Goal: Task Accomplishment & Management: Use online tool/utility

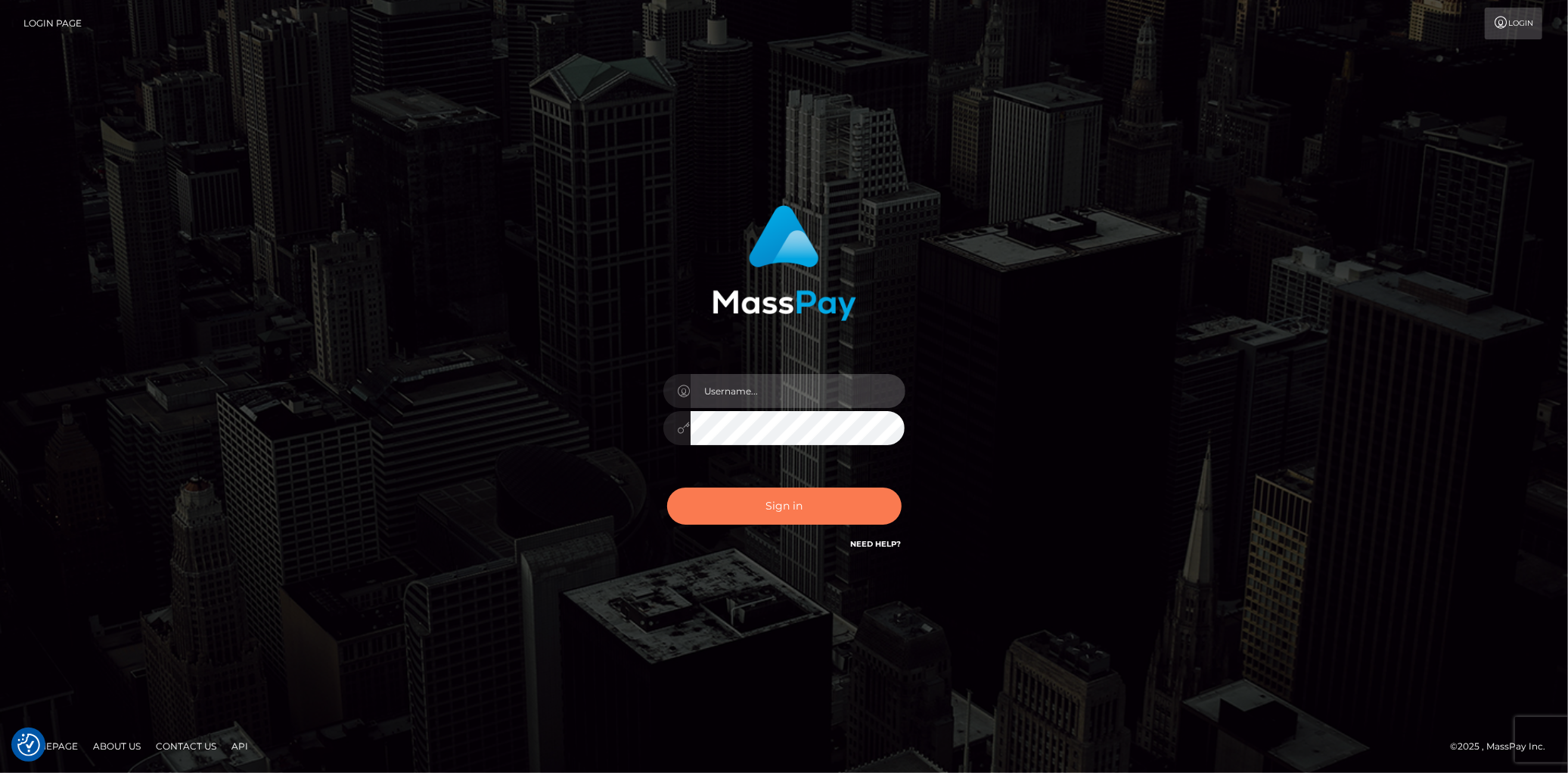
type input "Eduard Gavrilescu"
click at [784, 516] on button "Sign in" at bounding box center [784, 506] width 234 height 37
type input "Eduard Gavrilescu"
click at [761, 506] on button "Sign in" at bounding box center [784, 506] width 234 height 37
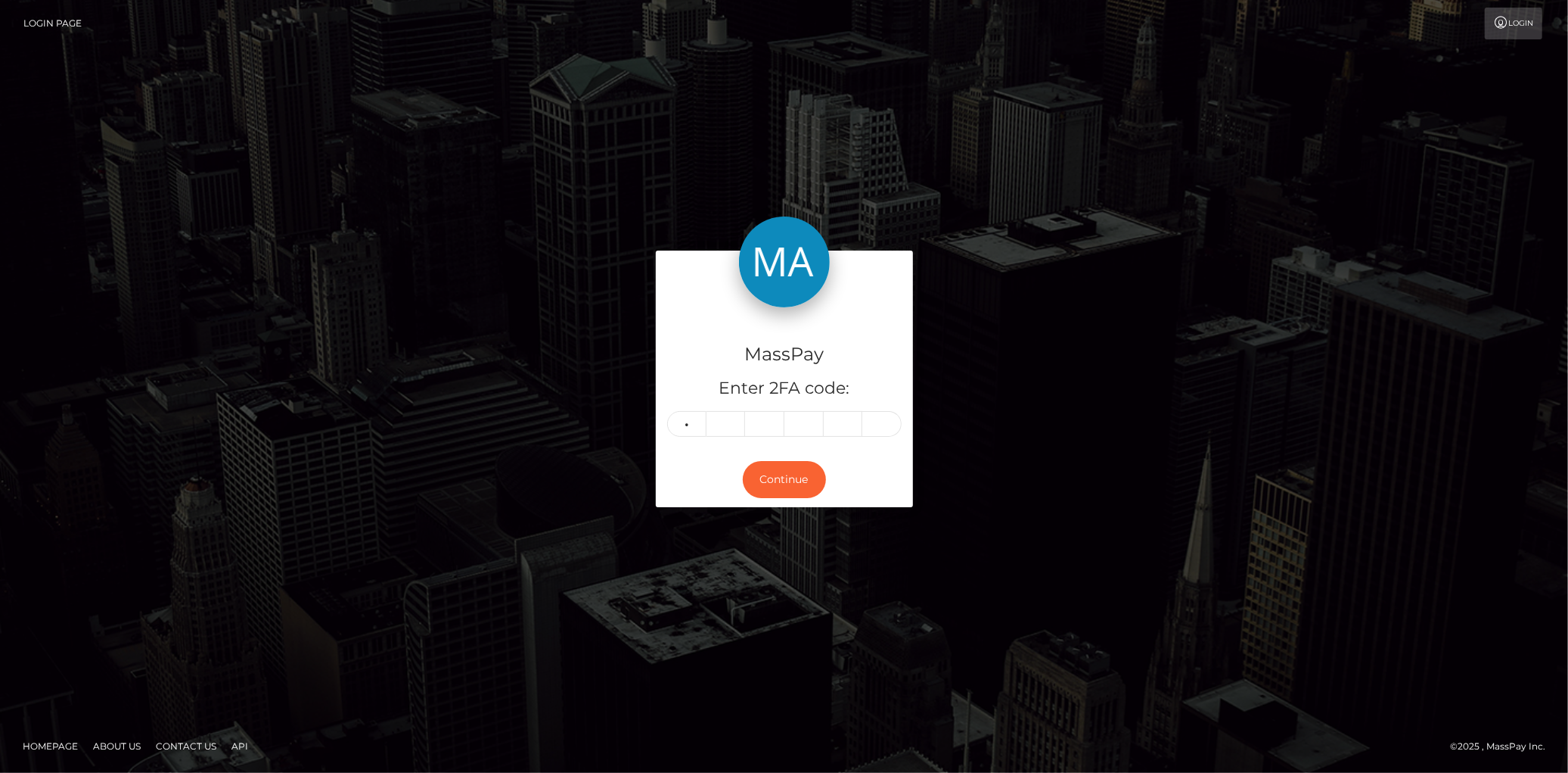
type input "4"
type input "0"
type input "8"
type input "7"
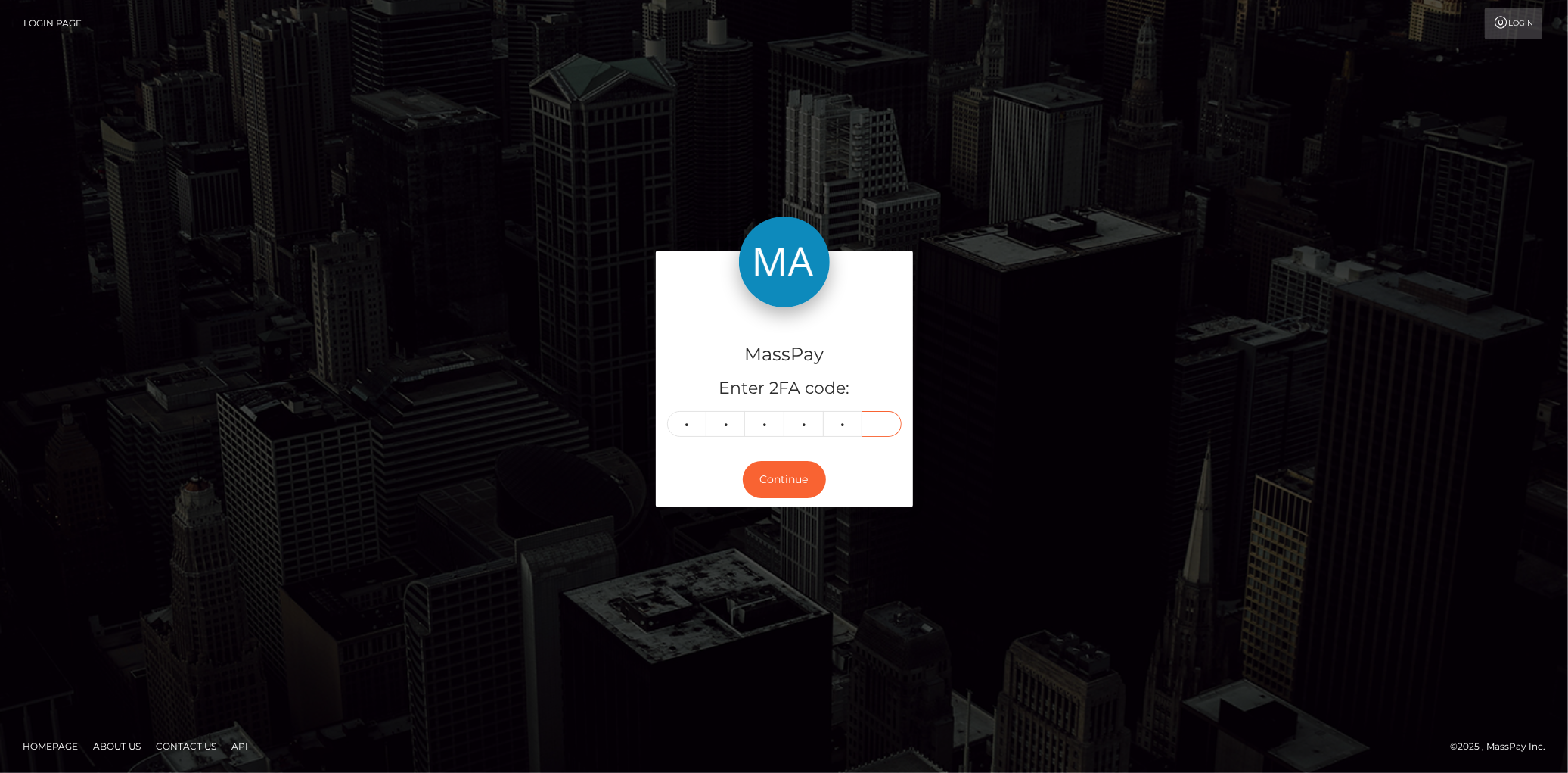
type input "8"
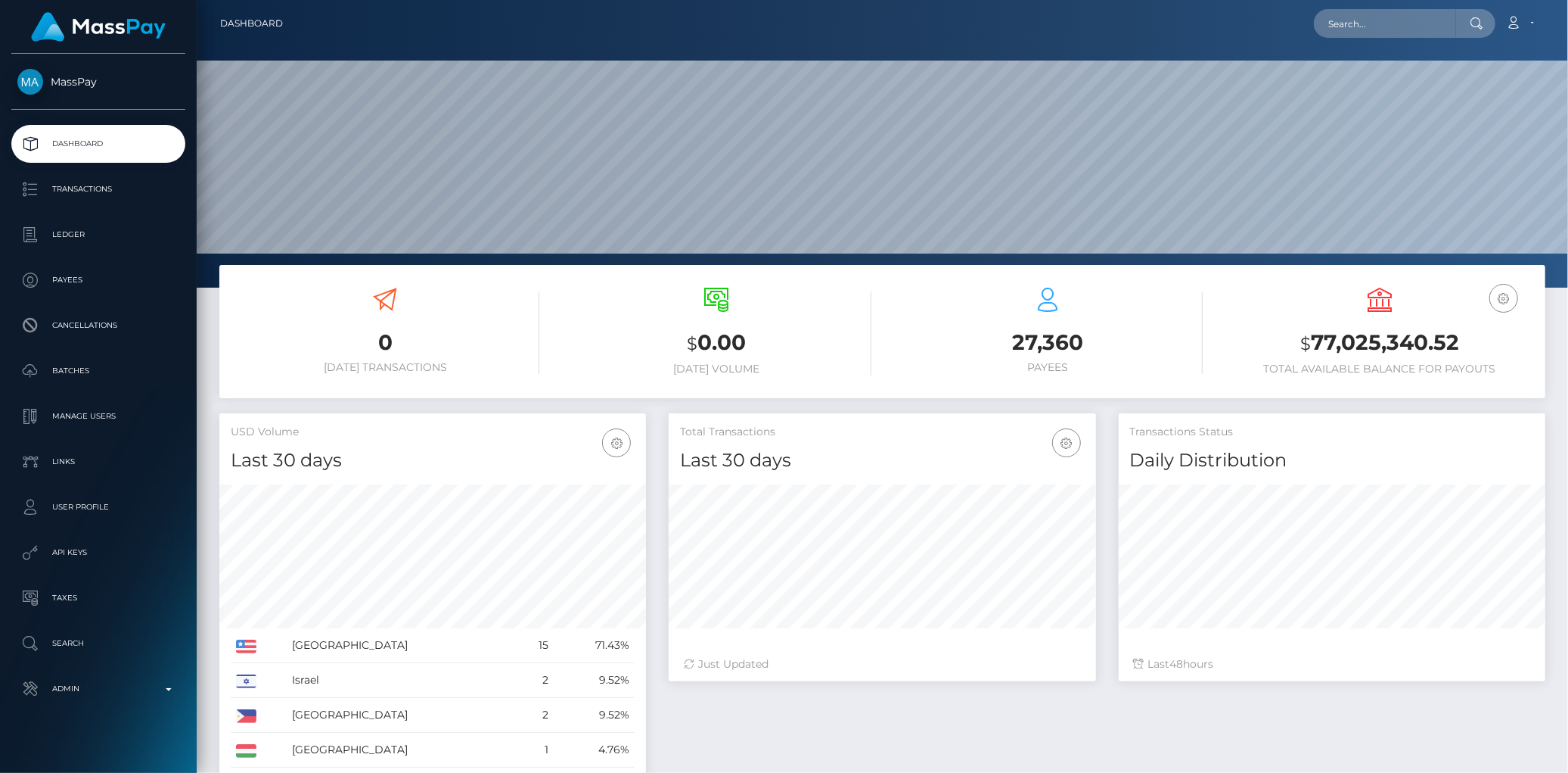
scroll to position [450, 427]
click at [1333, 20] on input "text" at bounding box center [1385, 23] width 143 height 29
paste input "Nobuhle Brunnet Maziya - ID: cocodube29@gmail.com"
paste input "poact_50qONdzRX6Py"
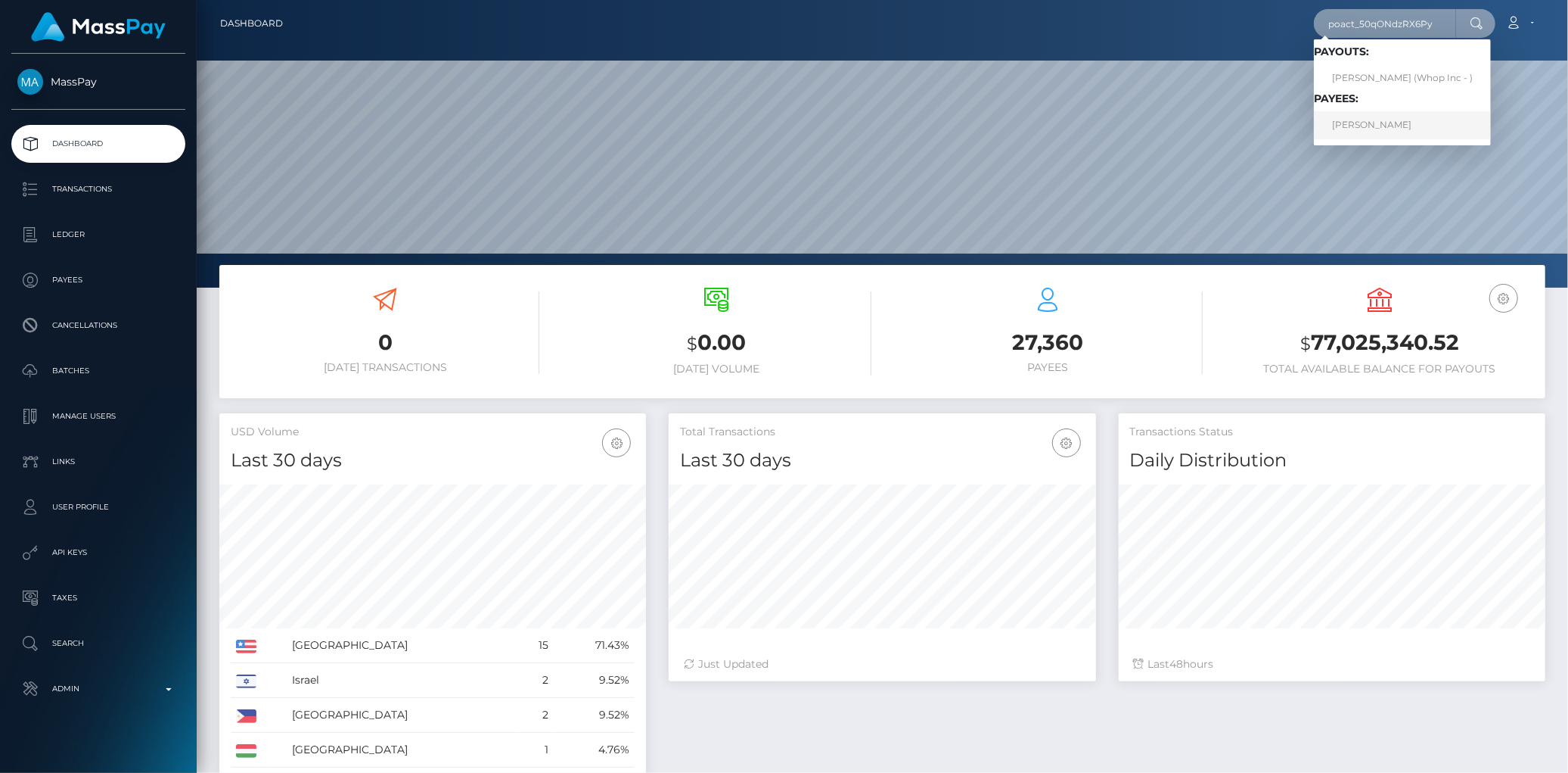
type input "poact_50qONdzRX6Py"
click at [1370, 131] on link "AHMAD ALI BASIT" at bounding box center [1402, 125] width 177 height 28
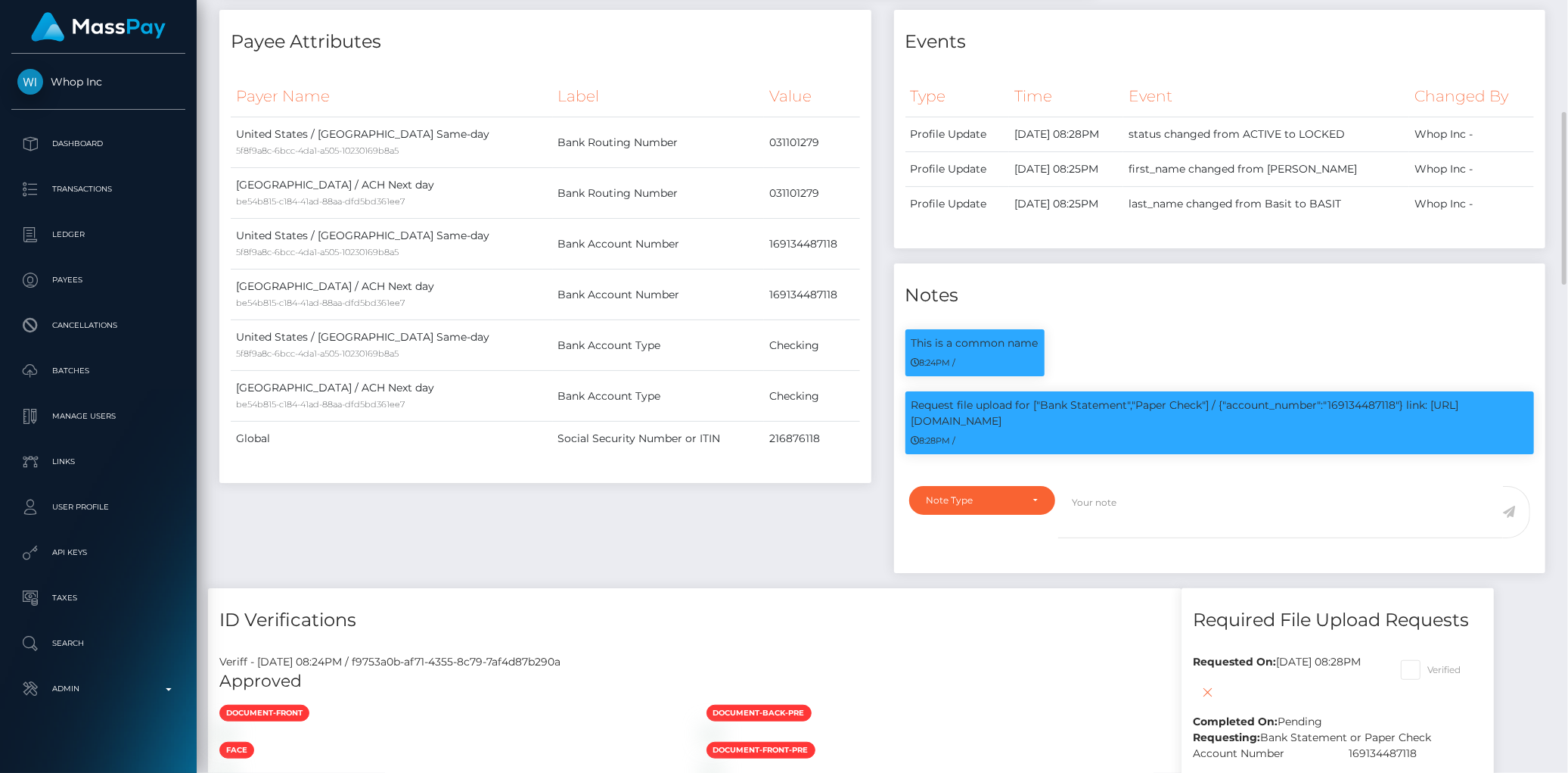
scroll to position [182, 427]
click at [1201, 396] on div "Request file upload for ["Bank Statement","Paper Check"] / {"account_number":"1…" at bounding box center [1221, 423] width 629 height 63
click at [1229, 401] on p "Request file upload for ["Bank Statement","Paper Check"] / {"account_number":"1…" at bounding box center [1221, 413] width 617 height 32
click at [1363, 409] on p "Request file upload for ["Bank Statement","Paper Check"] / {"account_number":"1…" at bounding box center [1221, 413] width 617 height 32
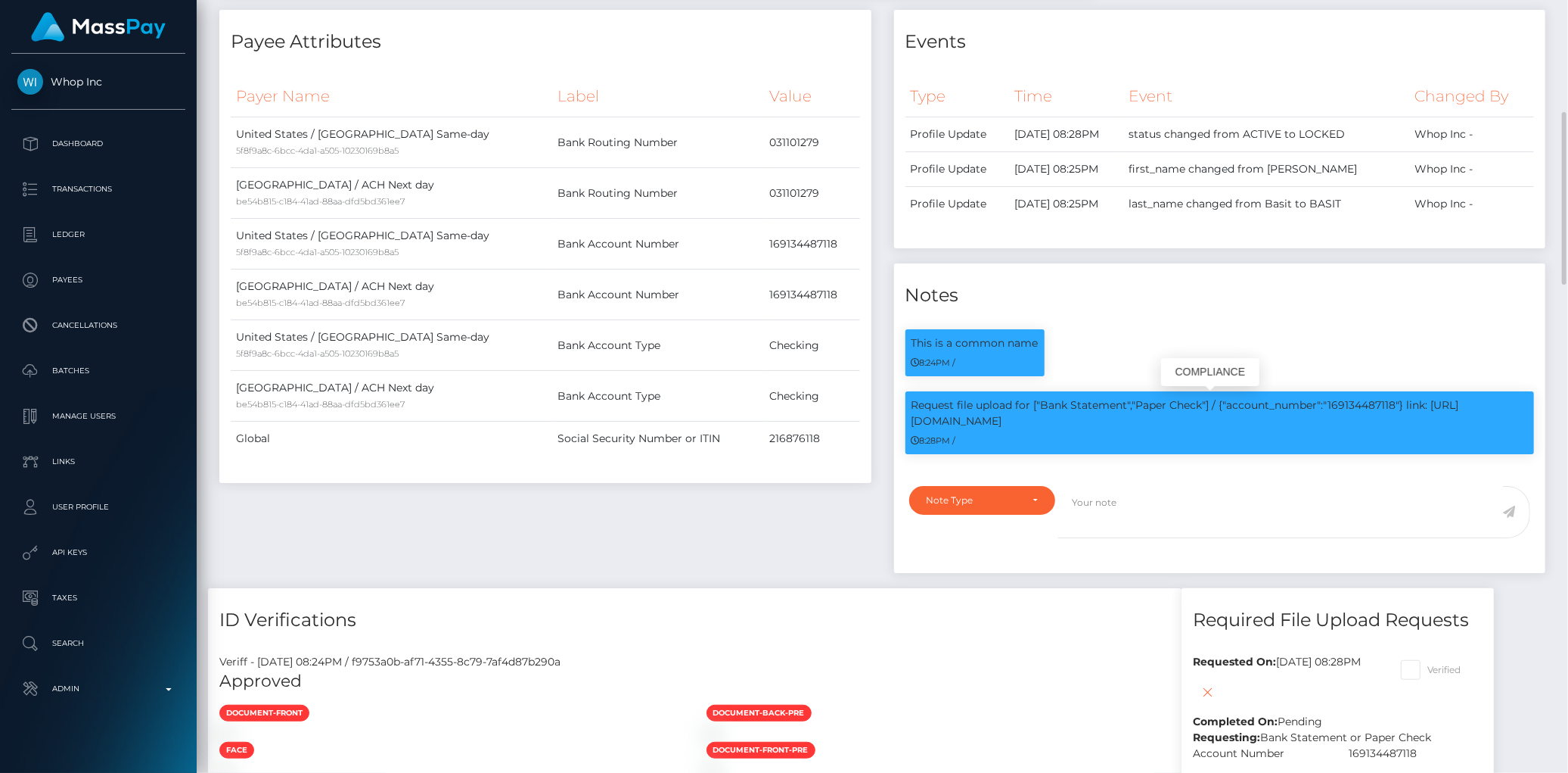
copy p "169134487118"
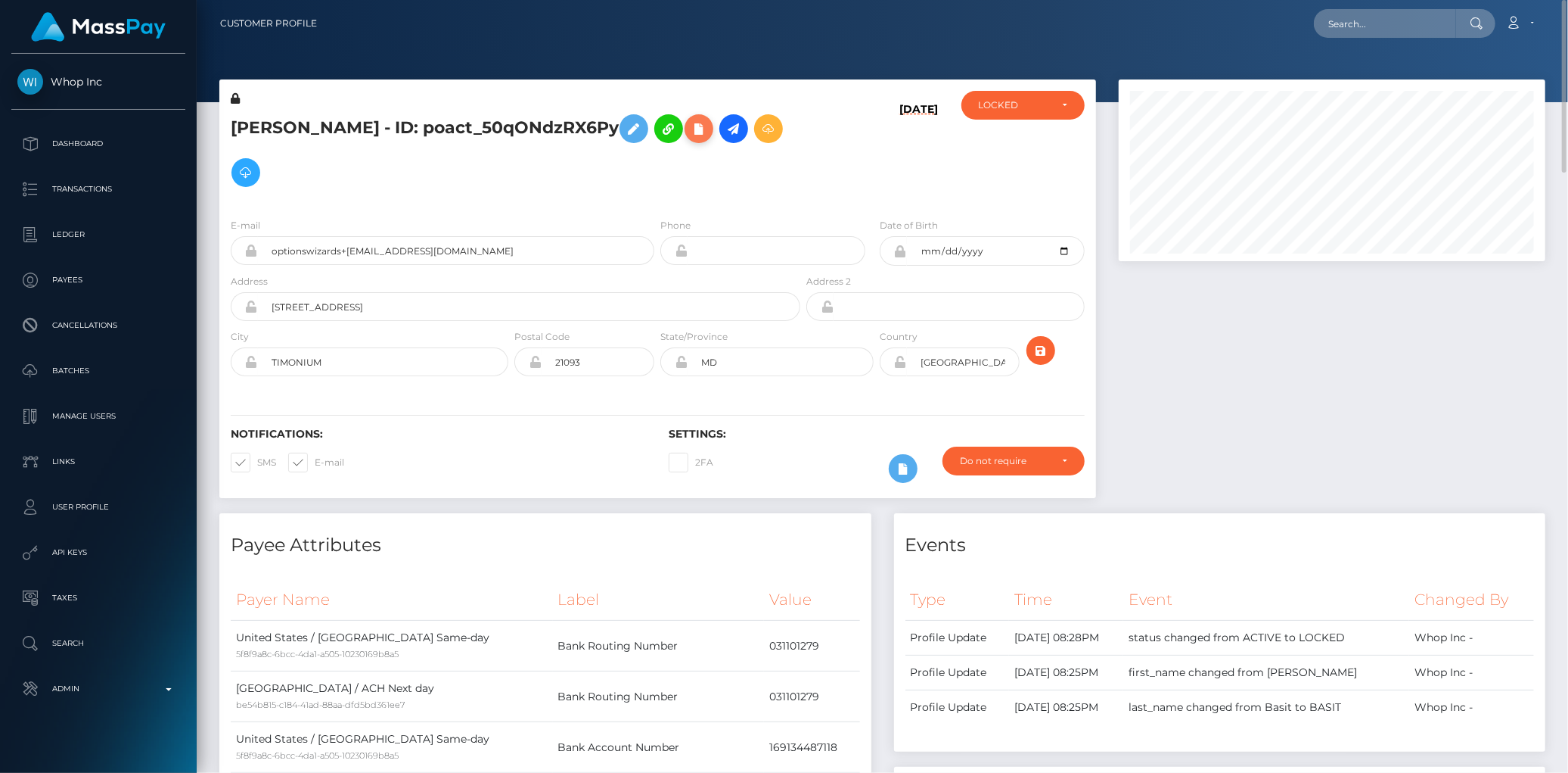
click at [708, 127] on icon at bounding box center [698, 129] width 18 height 19
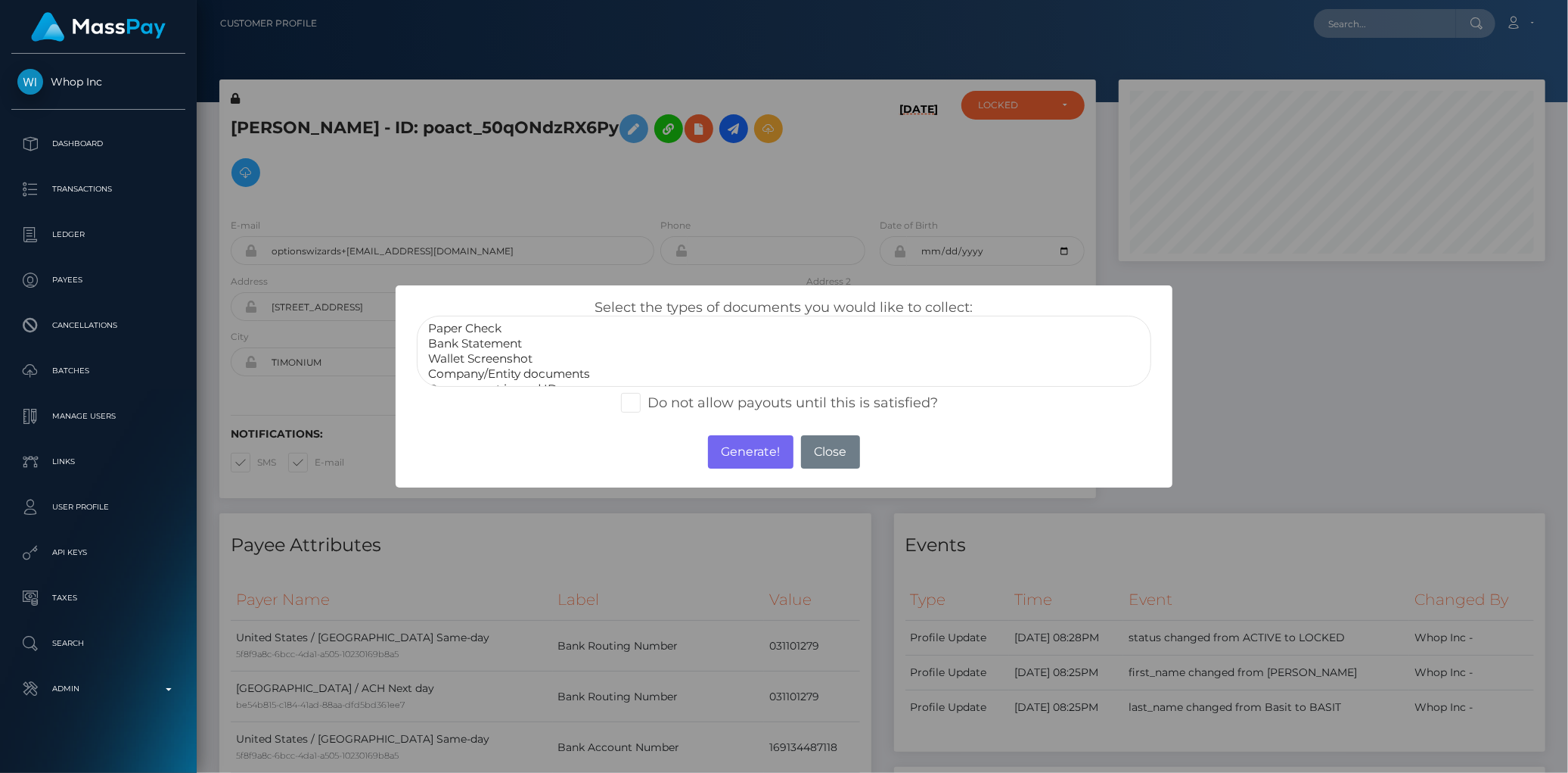
select select "Bank Statement"
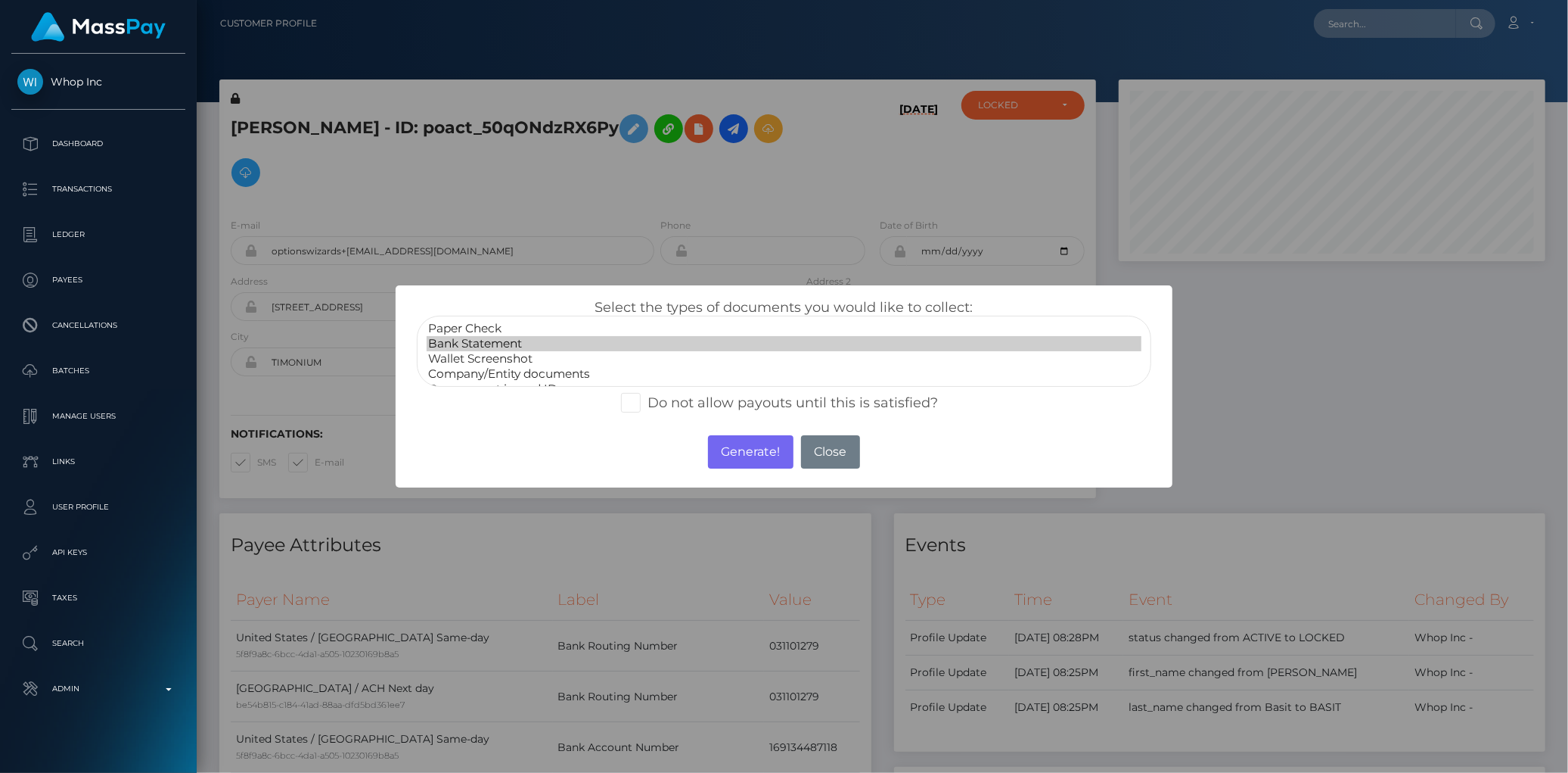
click at [527, 342] on option "Bank Statement" at bounding box center [784, 344] width 714 height 16
click at [739, 448] on button "Generate!" at bounding box center [750, 451] width 86 height 34
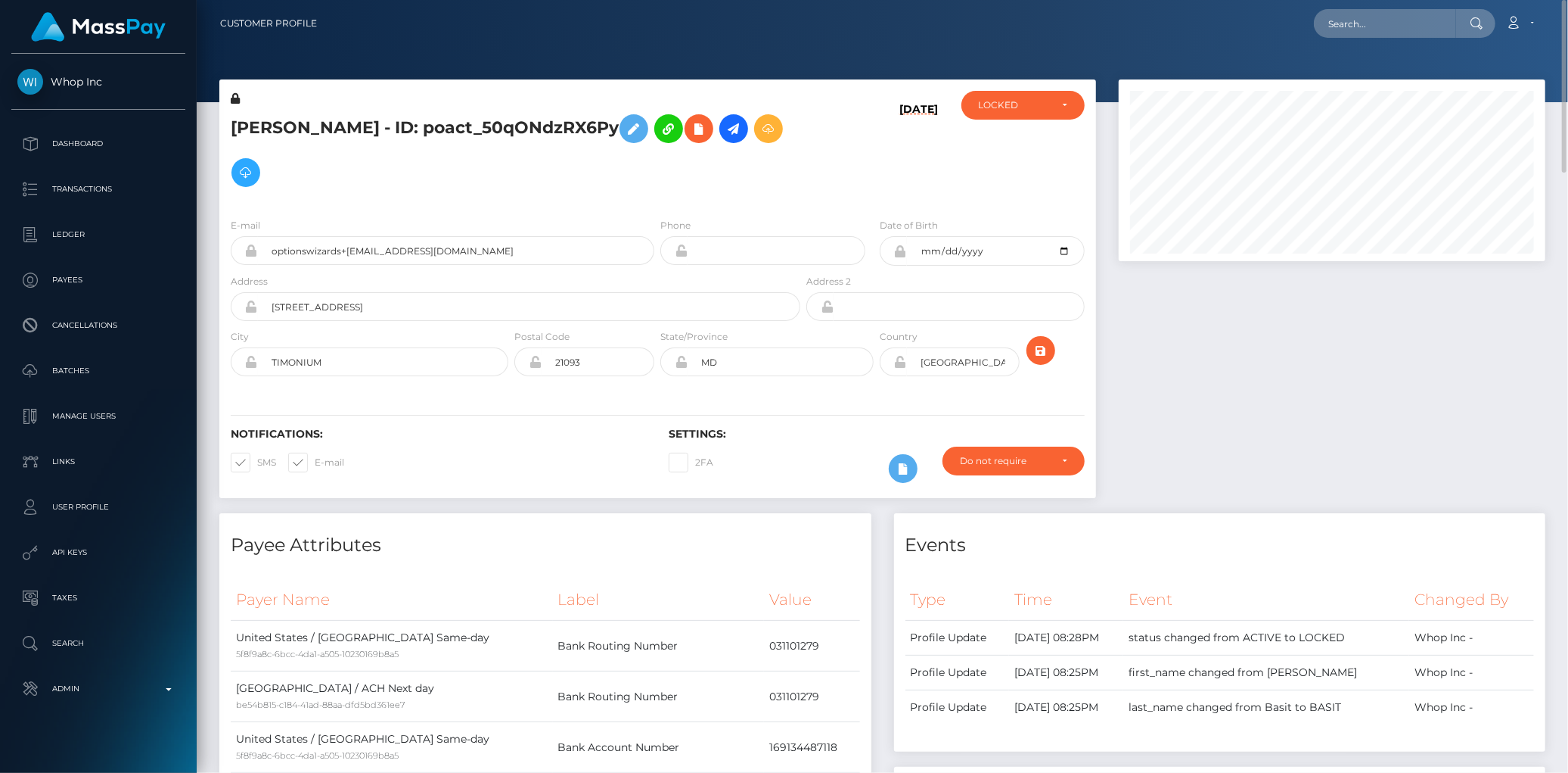
click at [1359, 42] on nav "Customer Profile Loading... Loading... Account" at bounding box center [883, 23] width 1372 height 47
click at [1362, 34] on input "text" at bounding box center [1385, 23] width 143 height 29
paste input "poact_BLVL3qD7w9Rl"
type input "poact_BLVL3qD7w9Rl"
click at [1359, 78] on link "ishan raipuria" at bounding box center [1374, 78] width 121 height 28
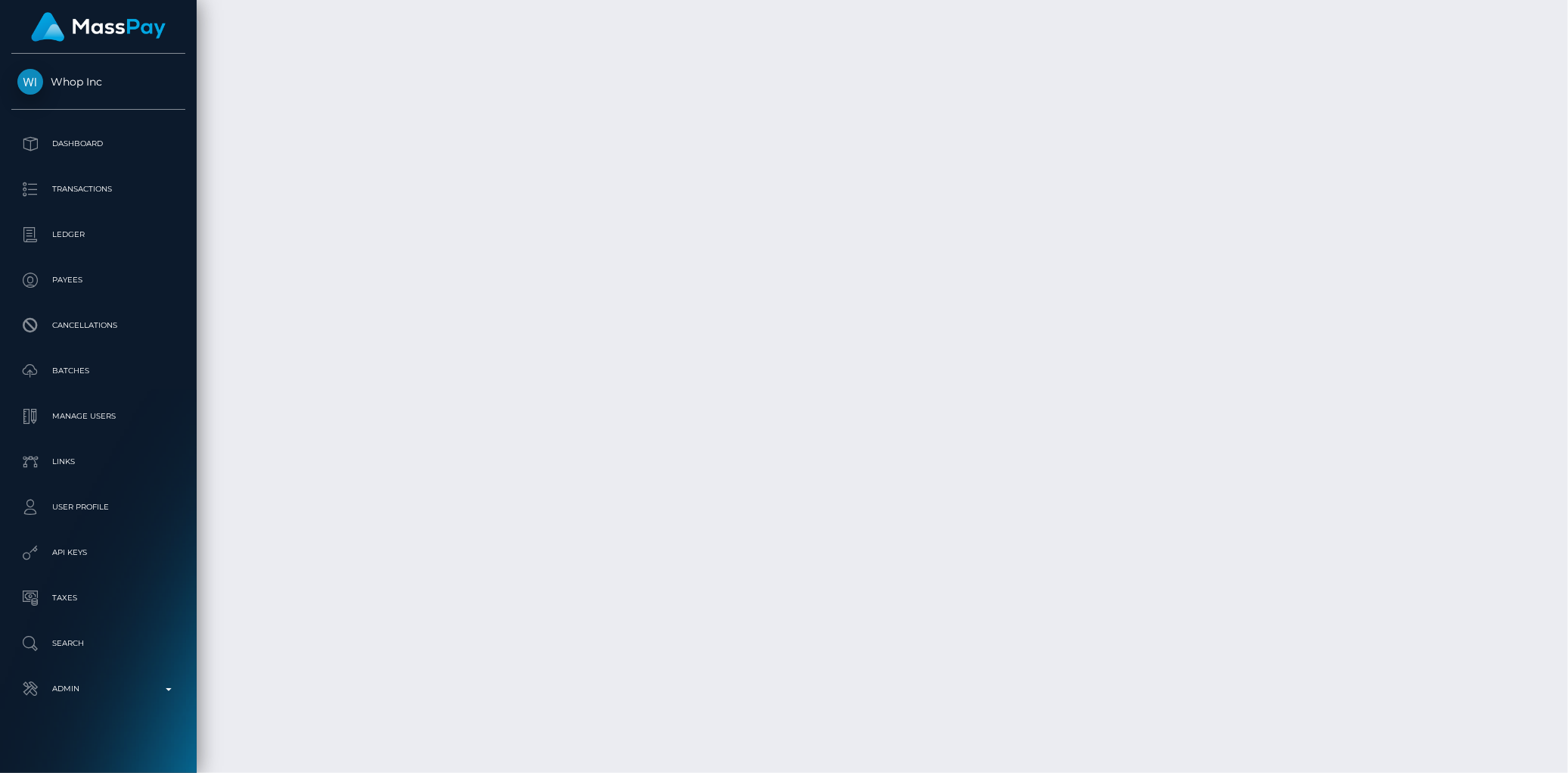
scroll to position [9463, 0]
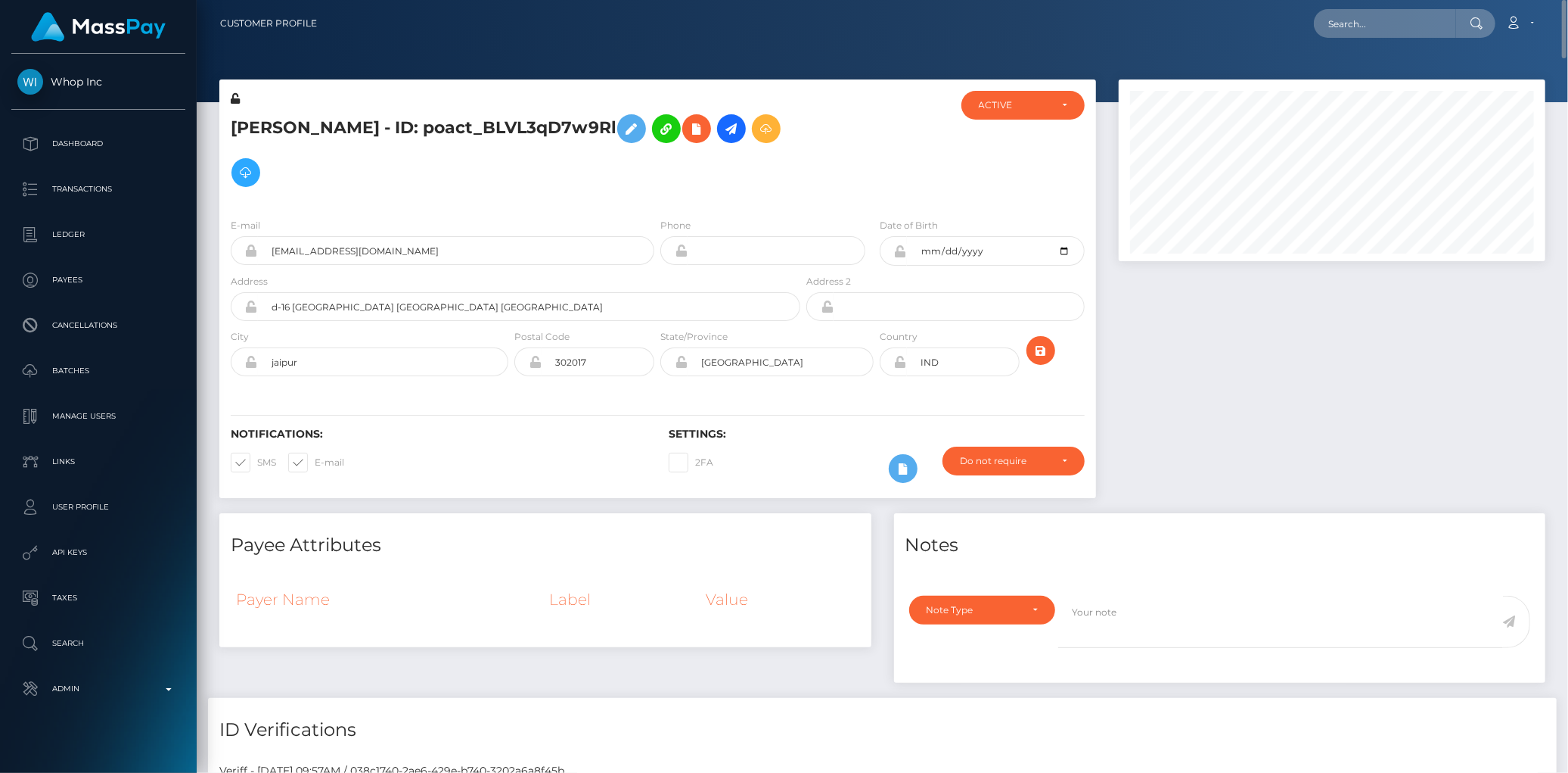
click at [367, 115] on h5 "[PERSON_NAME] - ID: poact_BLVL3qD7w9Rl" at bounding box center [511, 150] width 561 height 88
click at [367, 115] on h5 "ishan raipuria - ID: poact_BLVL3qD7w9Rl" at bounding box center [511, 150] width 561 height 88
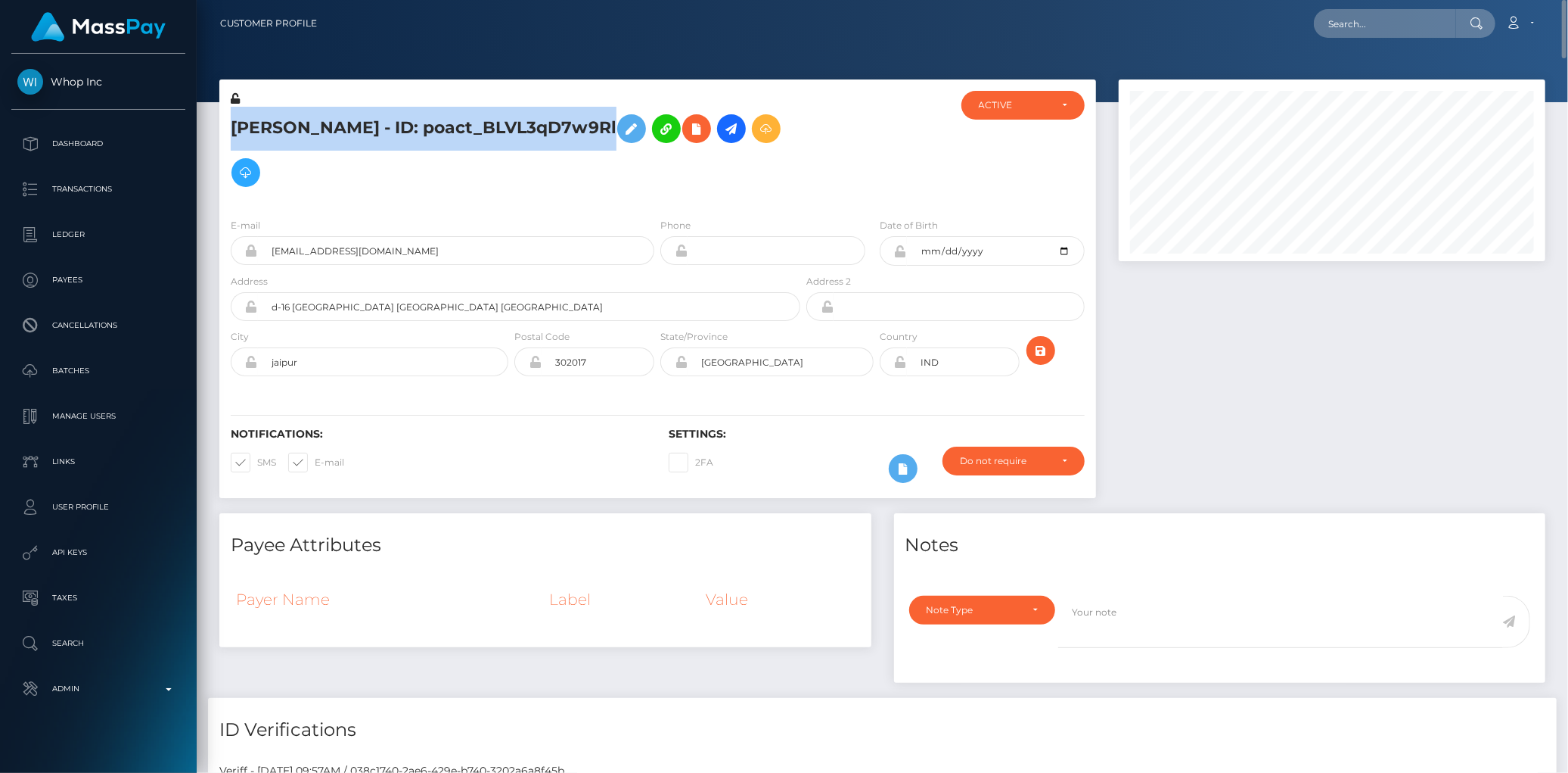
click at [367, 115] on h5 "ishan raipuria - ID: poact_BLVL3qD7w9Rl" at bounding box center [511, 150] width 561 height 88
copy h5 "ishan raipuria - ID: poact_BLVL3qD7w9Rl"
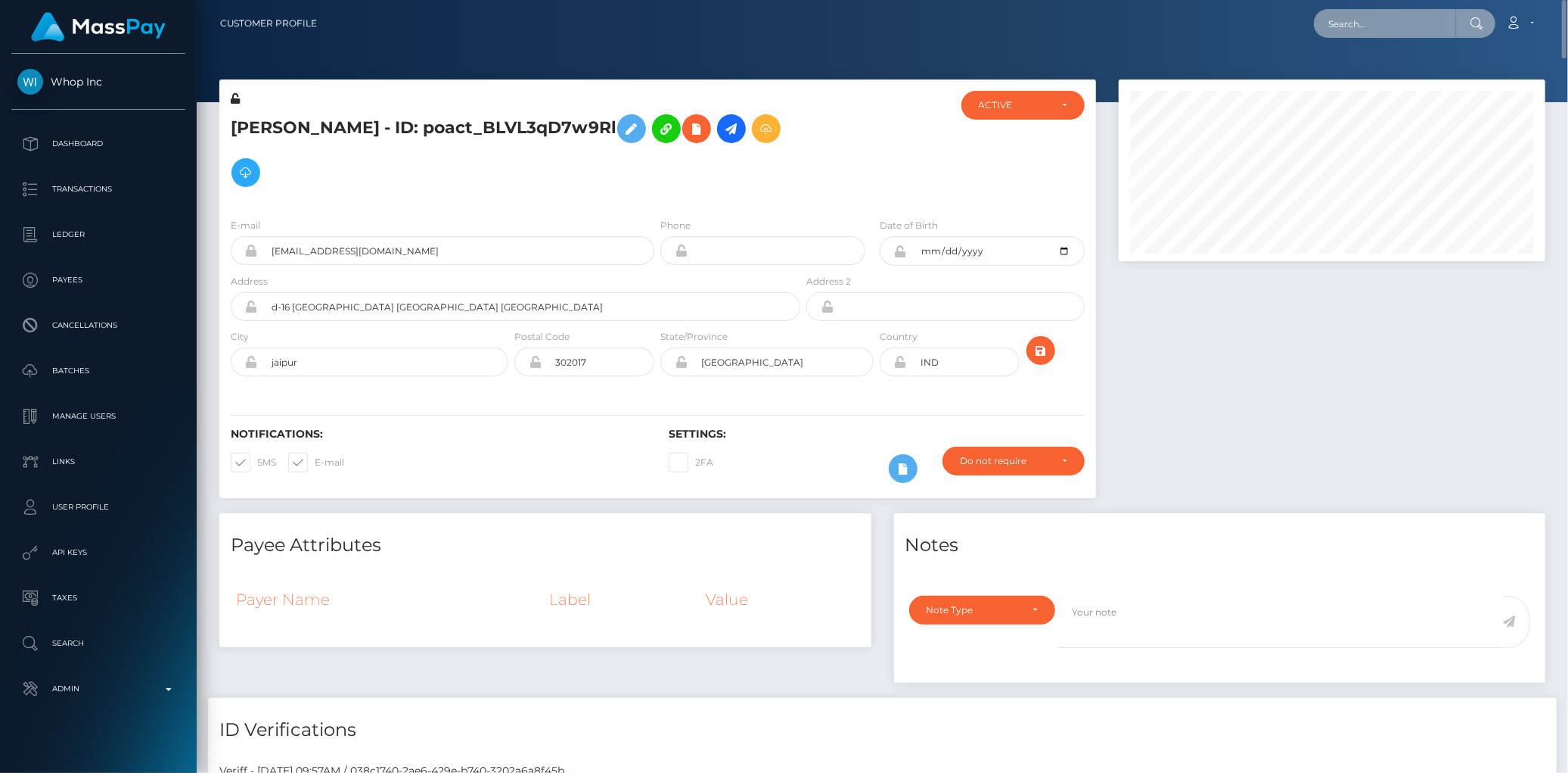
click at [1334, 16] on input "text" at bounding box center [1385, 23] width 143 height 29
paste input "poact_zQp3HG9p7H0b"
type input "poact_zQp3HG9p7H0b"
click at [1343, 76] on link "Shiva Rimal" at bounding box center [1374, 78] width 121 height 28
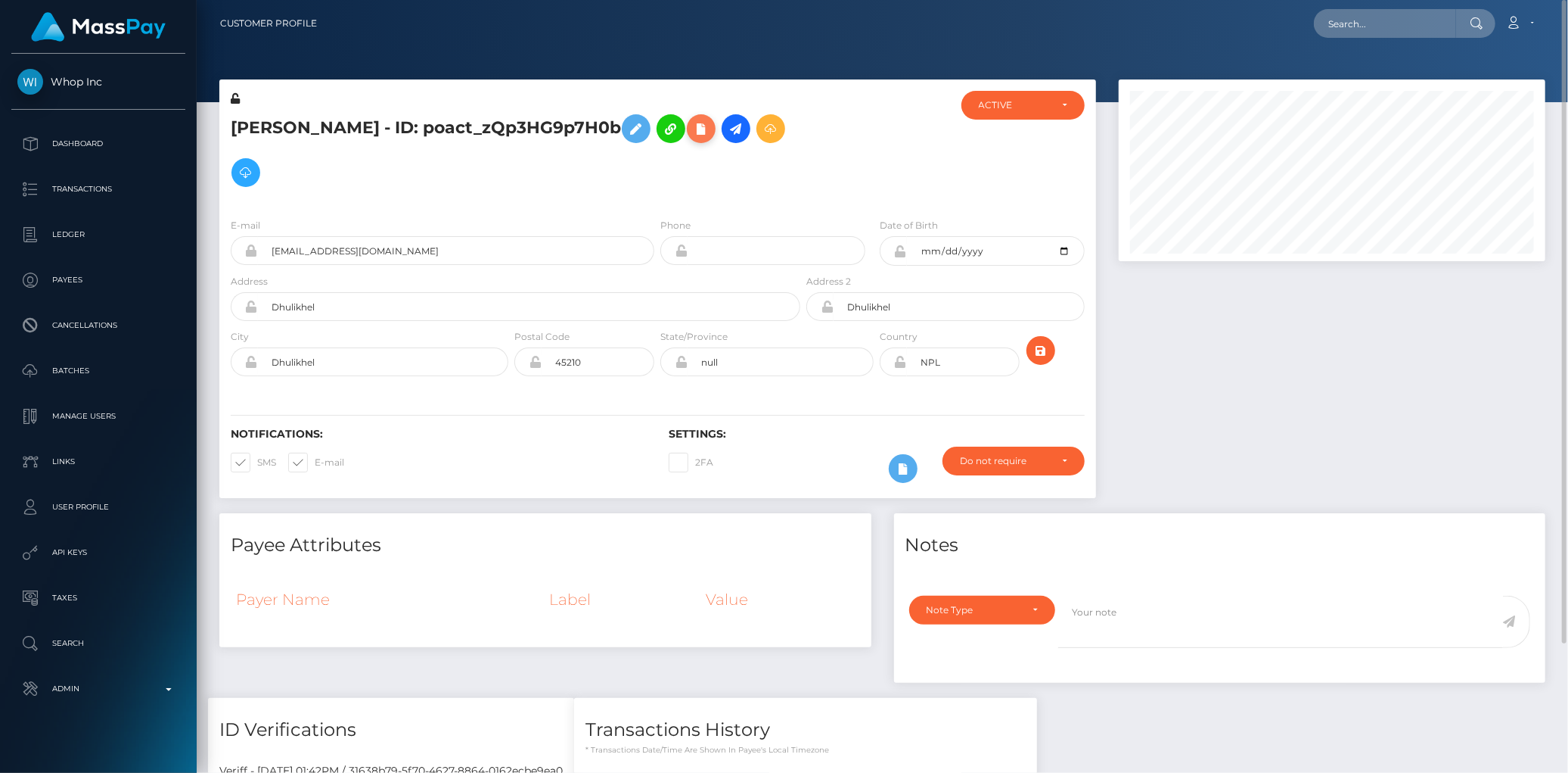
click at [692, 131] on icon at bounding box center [701, 129] width 18 height 19
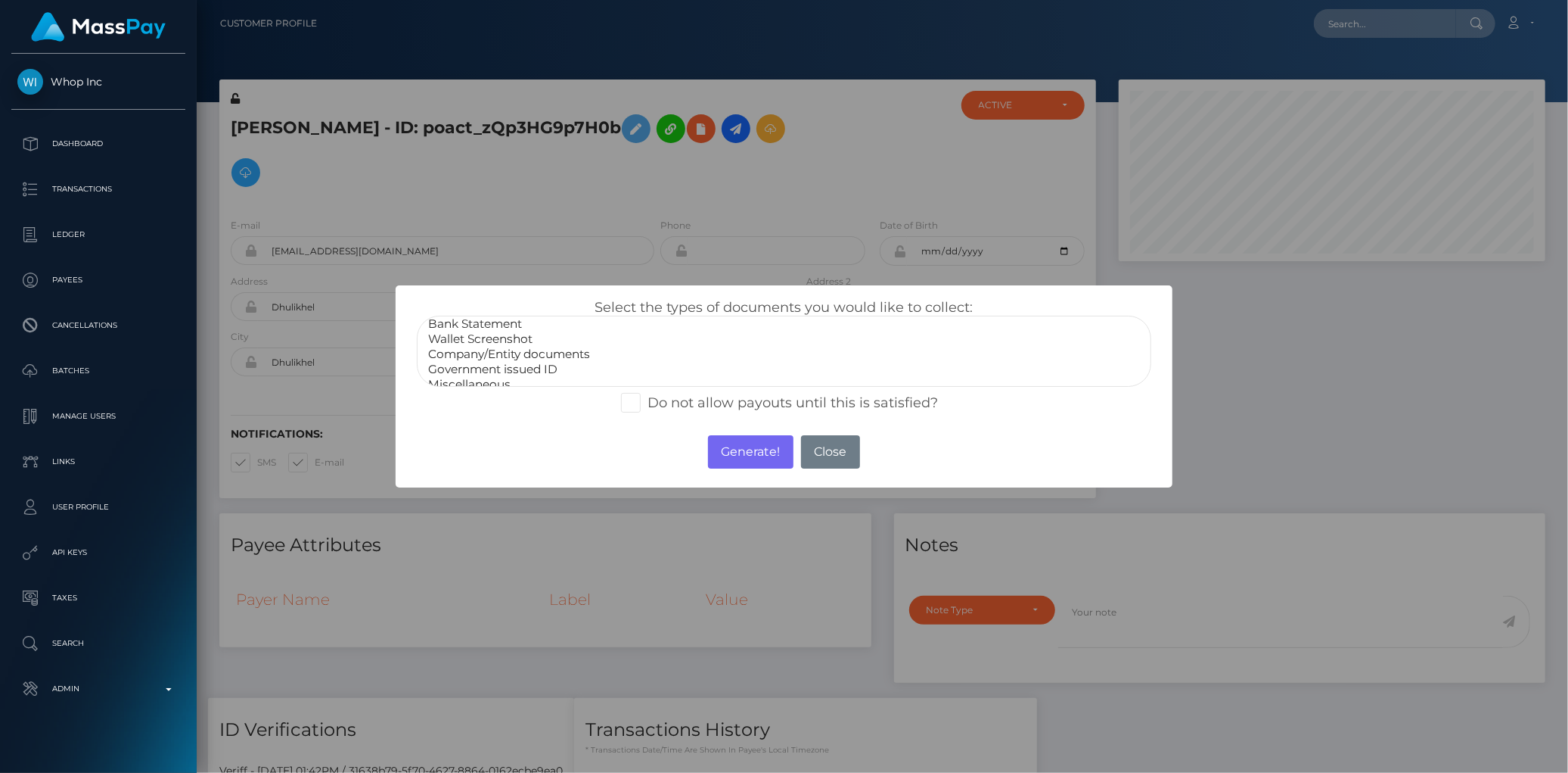
scroll to position [28, 0]
select select "Government issued ID"
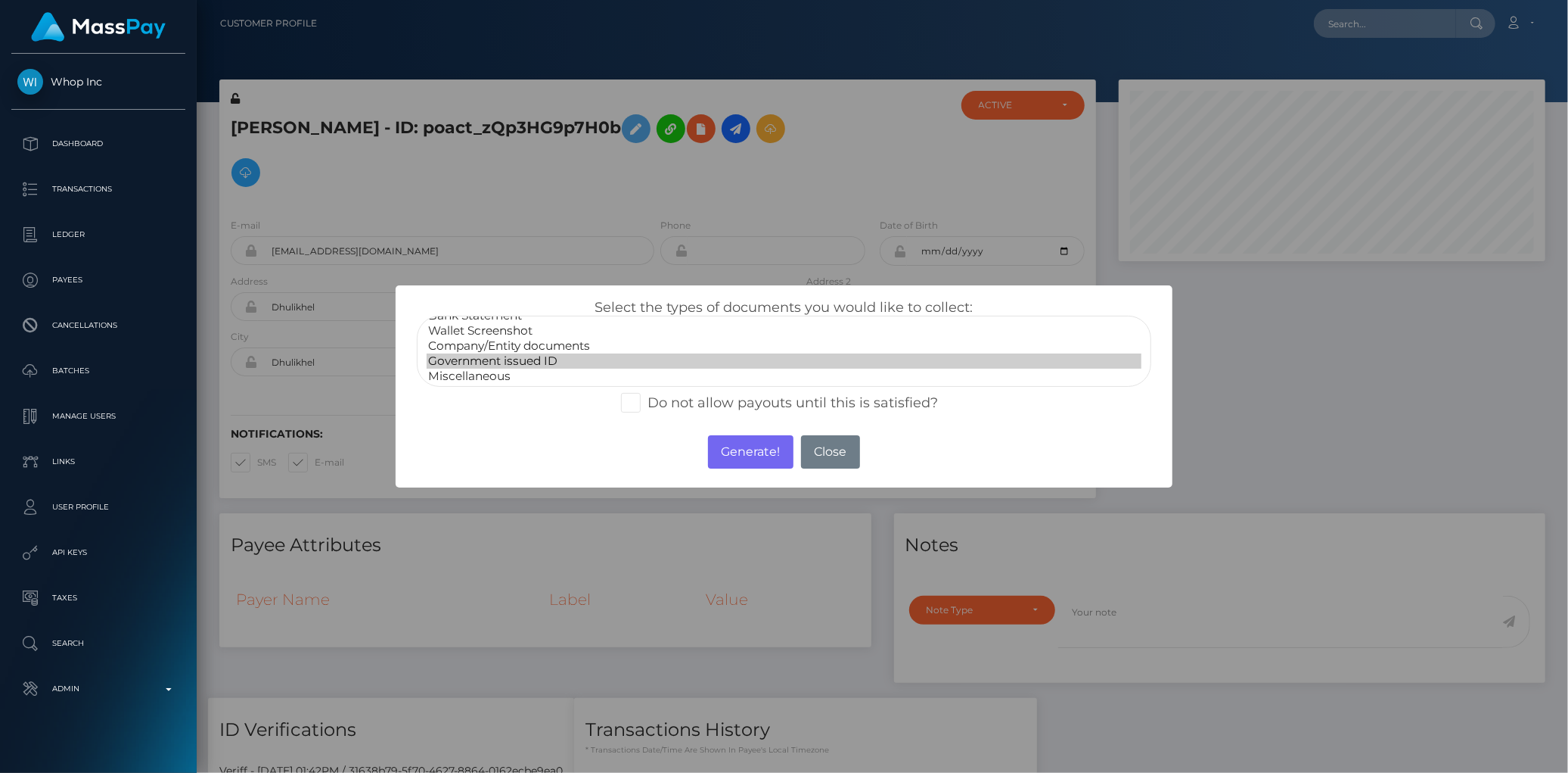
click at [575, 359] on option "Government issued ID" at bounding box center [784, 361] width 714 height 16
click at [769, 454] on button "Generate!" at bounding box center [750, 451] width 86 height 34
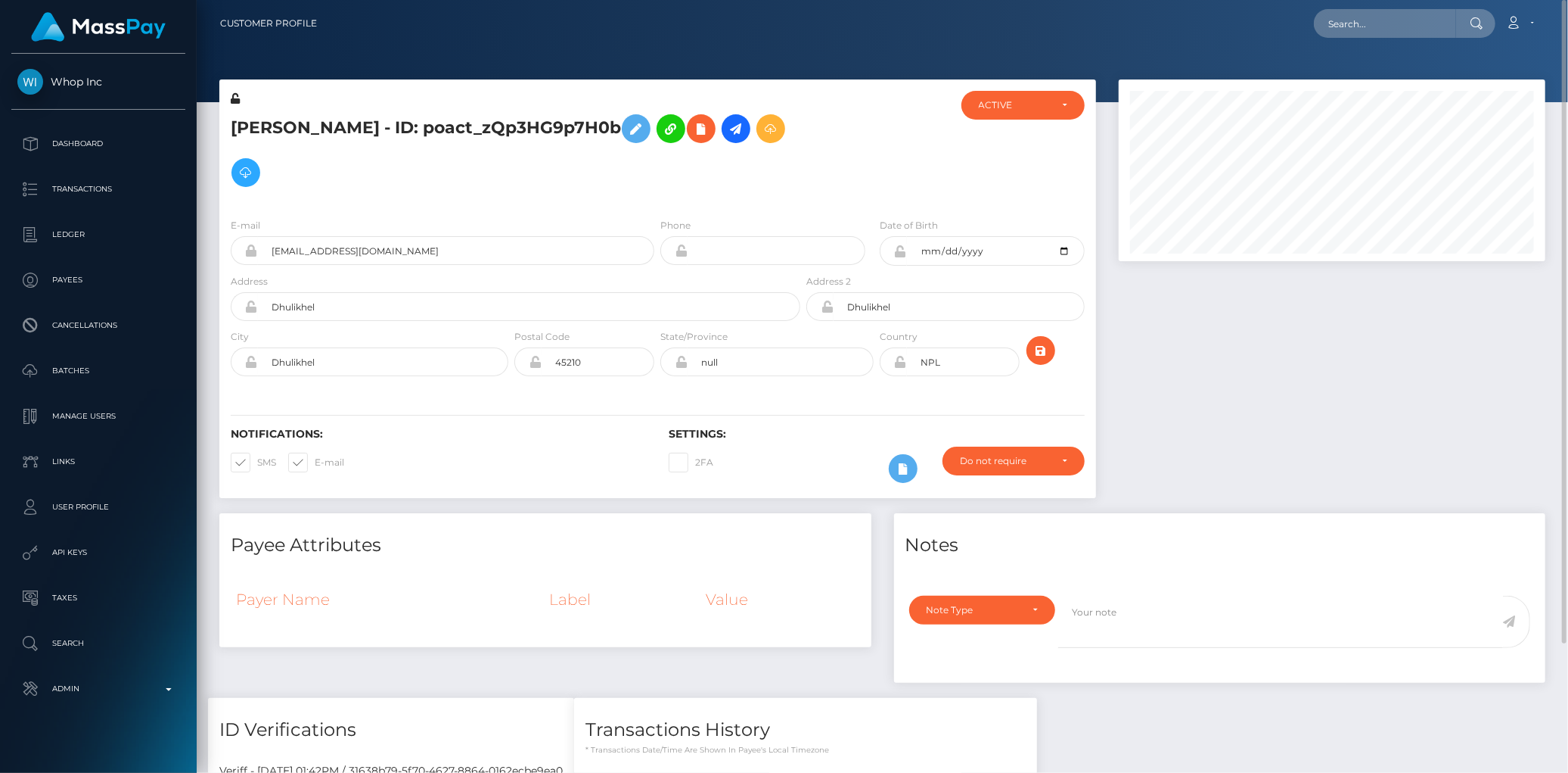
click at [1496, 46] on nav "Customer Profile Loading... Loading... Account" at bounding box center [883, 23] width 1372 height 47
click at [1437, 32] on input "text" at bounding box center [1385, 23] width 143 height 29
paste input "poact_SOVdaLc4Bj2U"
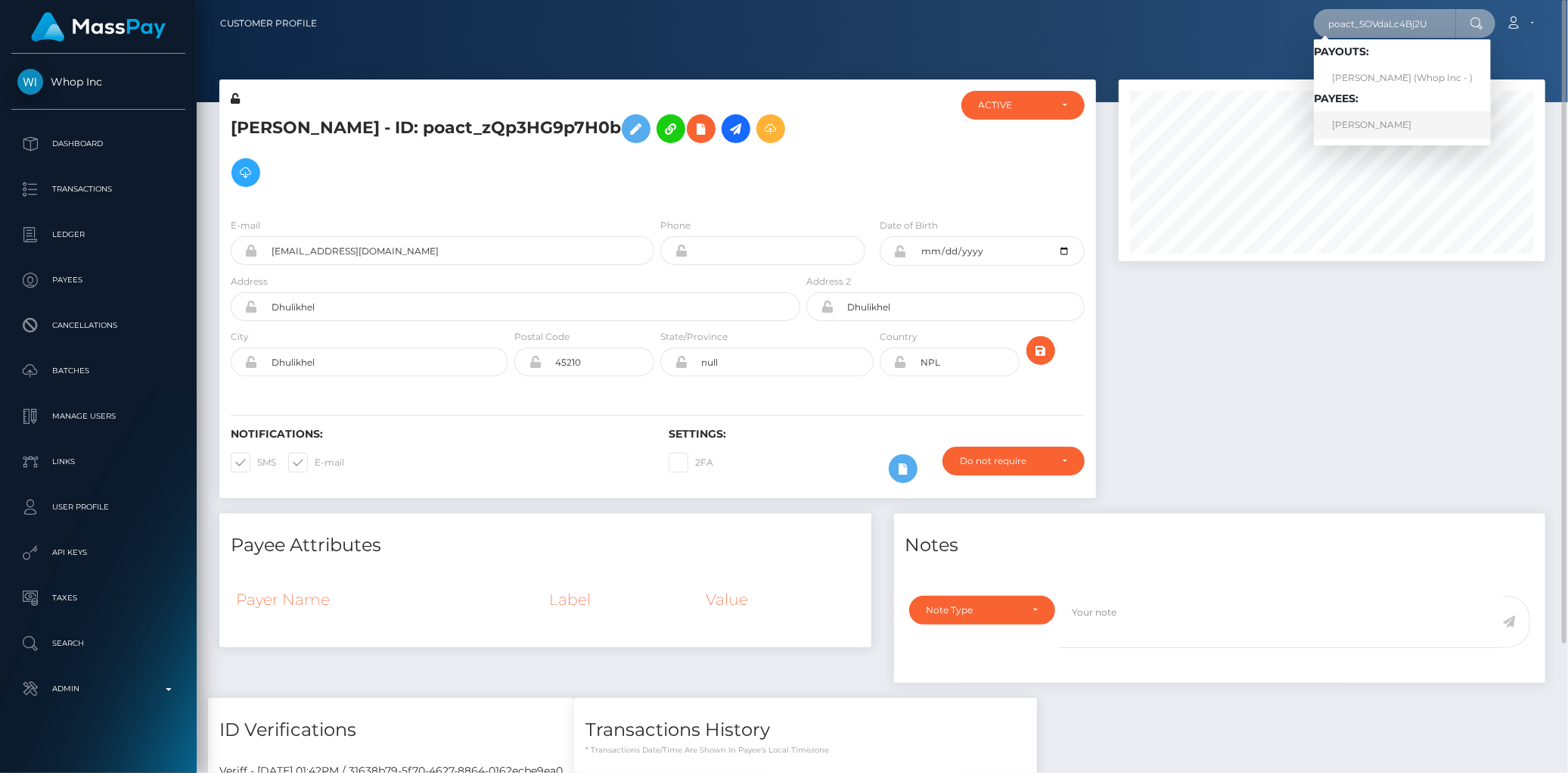
type input "poact_SOVdaLc4Bj2U"
click at [1372, 119] on link "AMRO MOHAMED HASSAN" at bounding box center [1402, 125] width 177 height 28
